Goal: Task Accomplishment & Management: Use online tool/utility

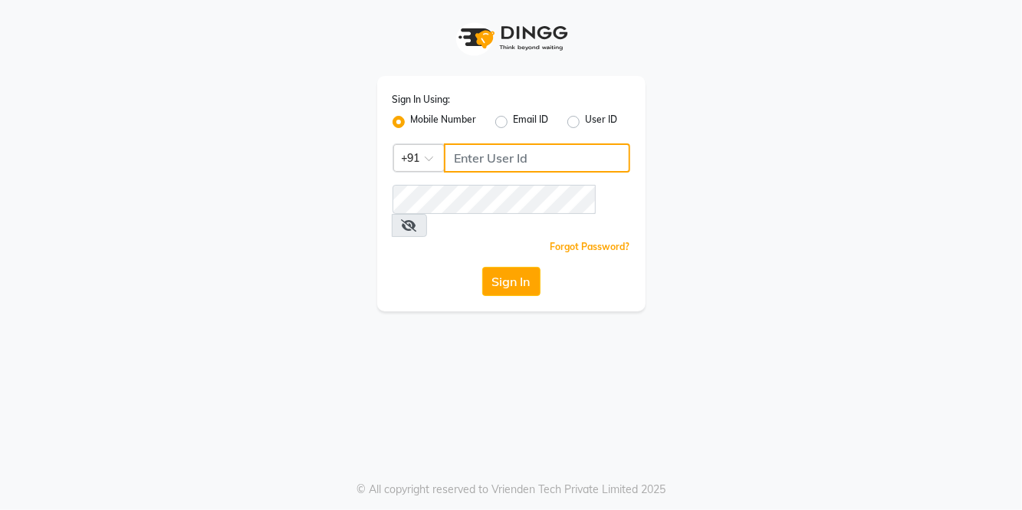
click at [533, 153] on input "Username" at bounding box center [537, 157] width 186 height 29
type input "8859572852"
click at [482, 267] on button "Sign In" at bounding box center [511, 281] width 58 height 29
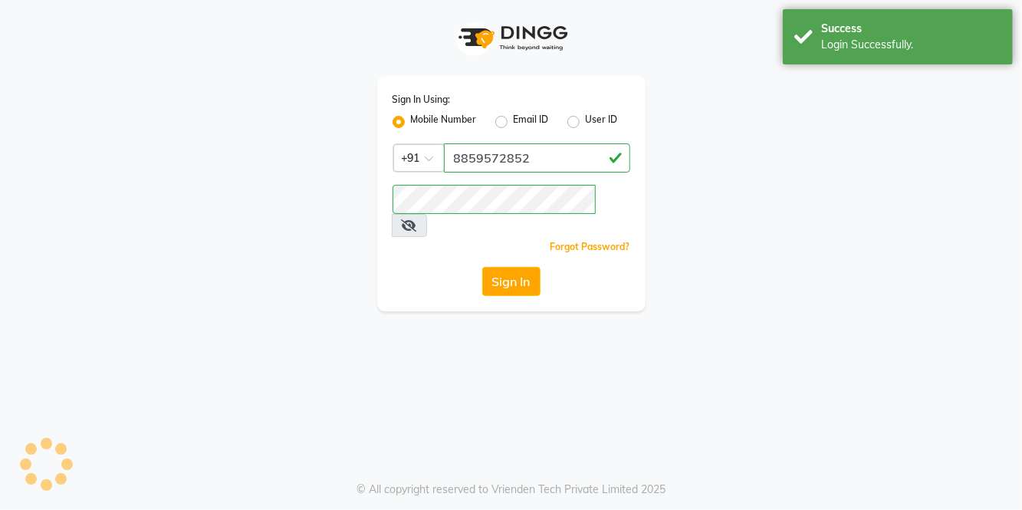
select select "service"
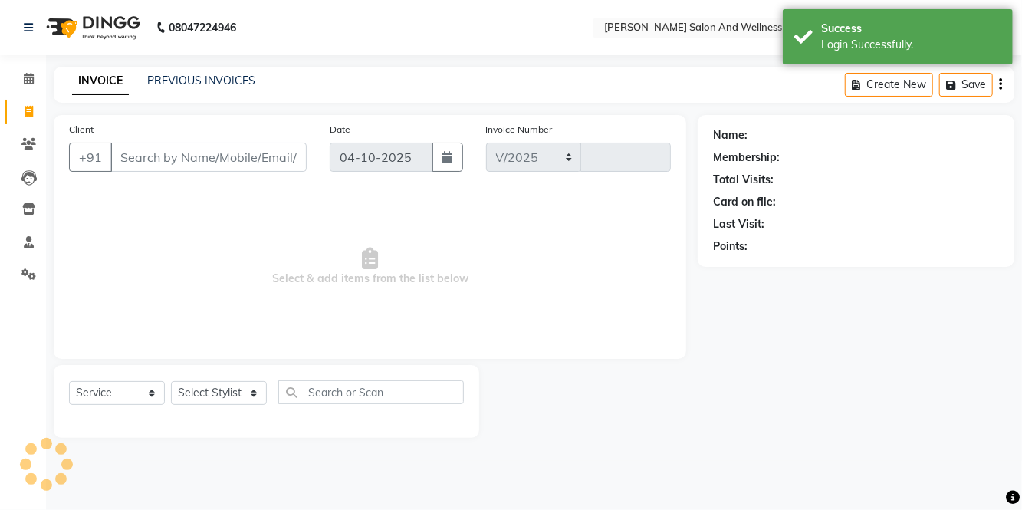
select select "8341"
type input "0835"
select select "en"
click at [195, 77] on link "PREVIOUS INVOICES" at bounding box center [201, 81] width 108 height 14
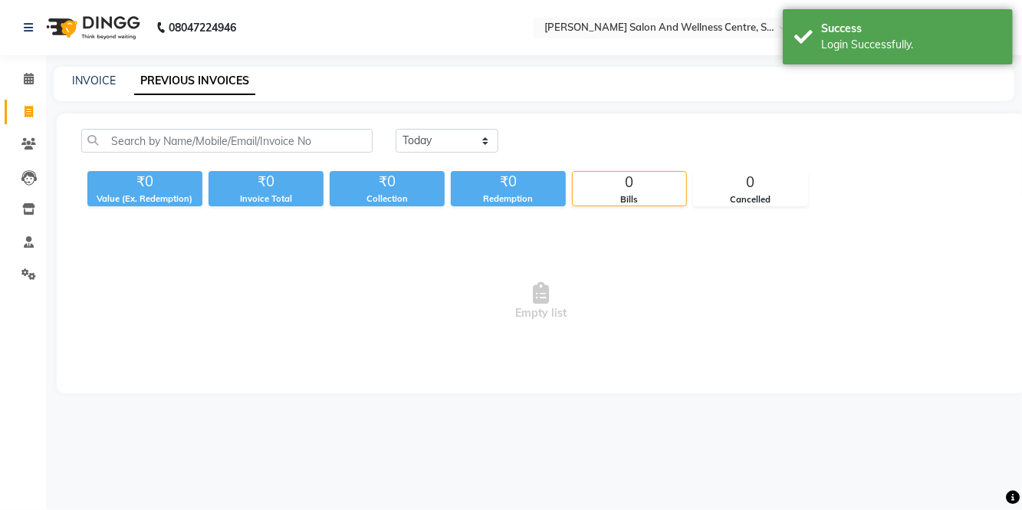
click at [123, 84] on div "INVOICE PREVIOUS INVOICES" at bounding box center [525, 81] width 942 height 16
click at [106, 84] on link "INVOICE" at bounding box center [94, 81] width 44 height 14
select select "service"
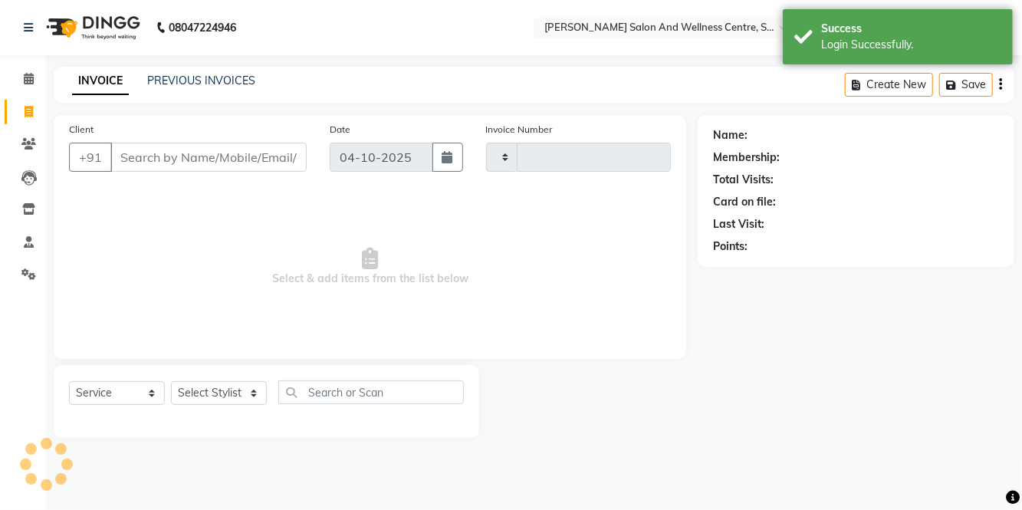
type input "0835"
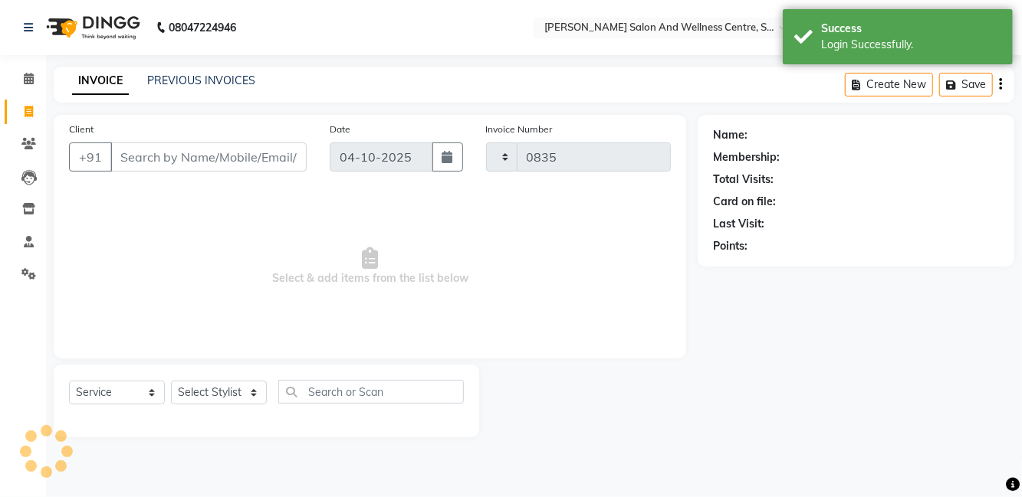
select select "8341"
